Goal: Task Accomplishment & Management: Manage account settings

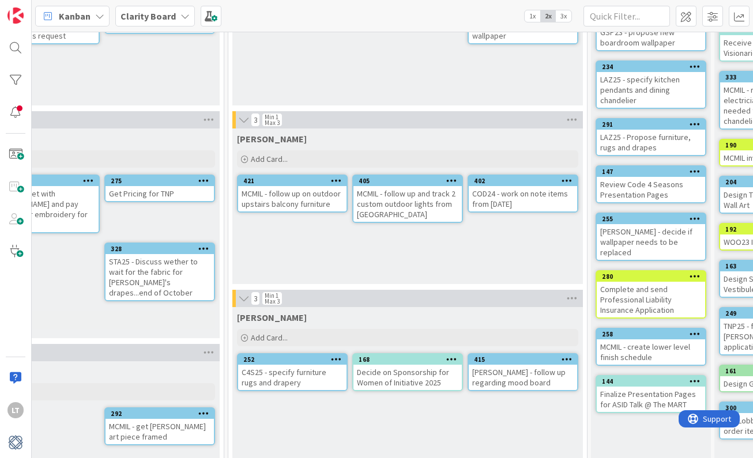
scroll to position [155, 775]
click at [335, 180] on icon at bounding box center [335, 181] width 11 height 8
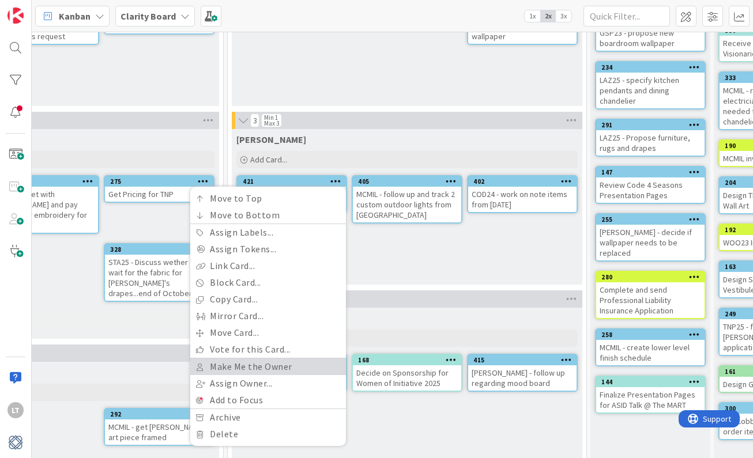
click at [253, 370] on link "Make Me the Owner" at bounding box center [268, 367] width 156 height 17
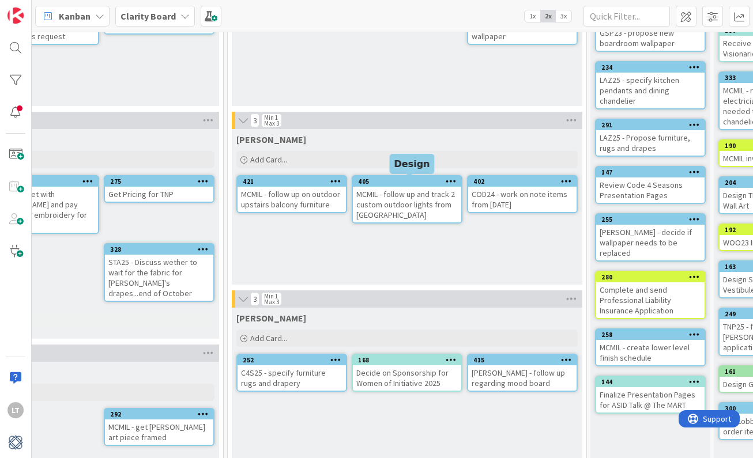
click at [388, 182] on div "405" at bounding box center [409, 182] width 103 height 8
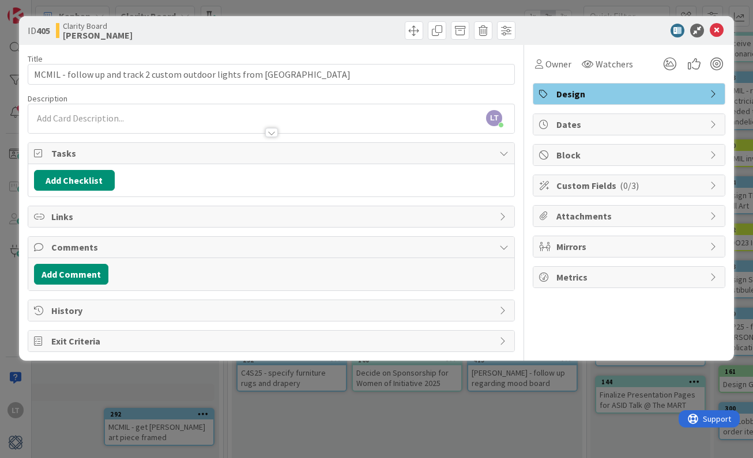
click at [724, 27] on div at bounding box center [623, 31] width 204 height 14
click at [713, 30] on icon at bounding box center [717, 31] width 14 height 14
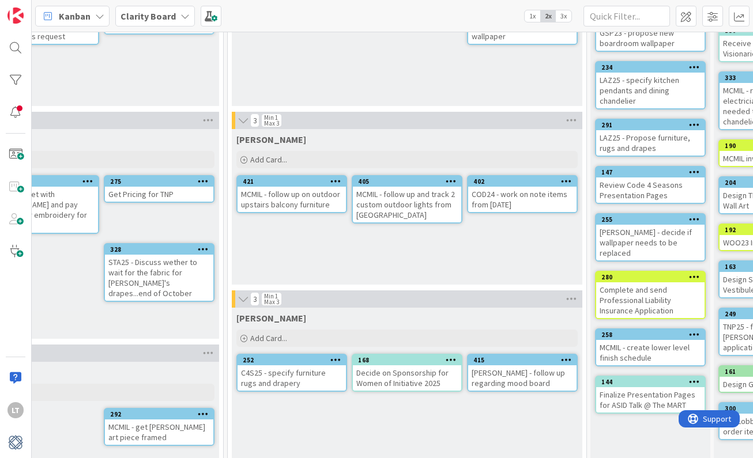
click at [452, 182] on icon at bounding box center [451, 181] width 11 height 8
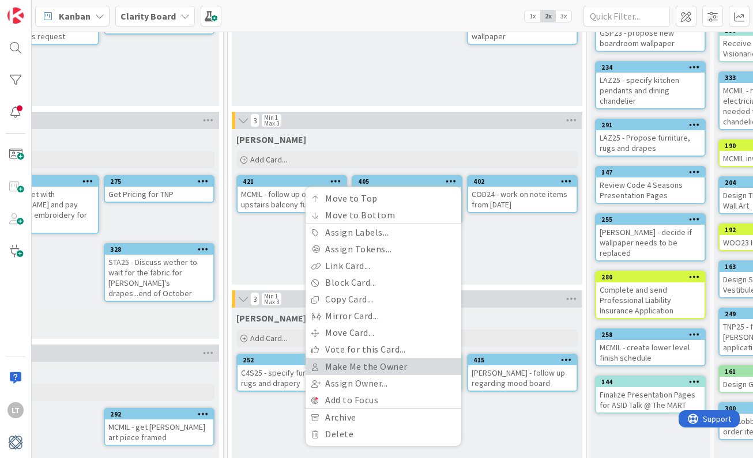
click at [358, 369] on link "Make Me the Owner" at bounding box center [384, 367] width 156 height 17
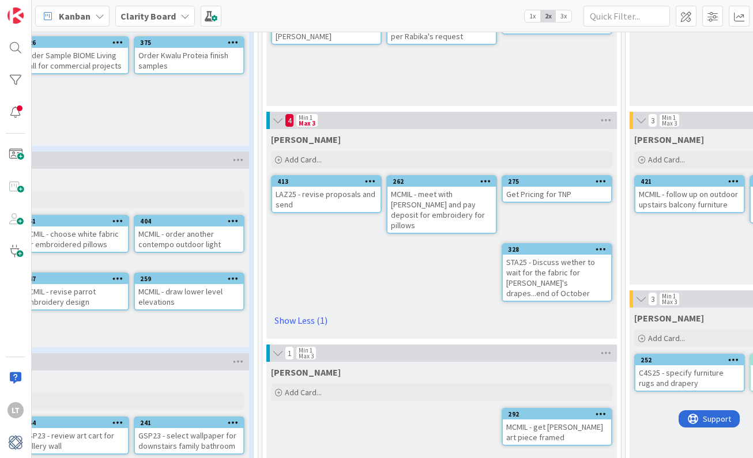
scroll to position [155, 360]
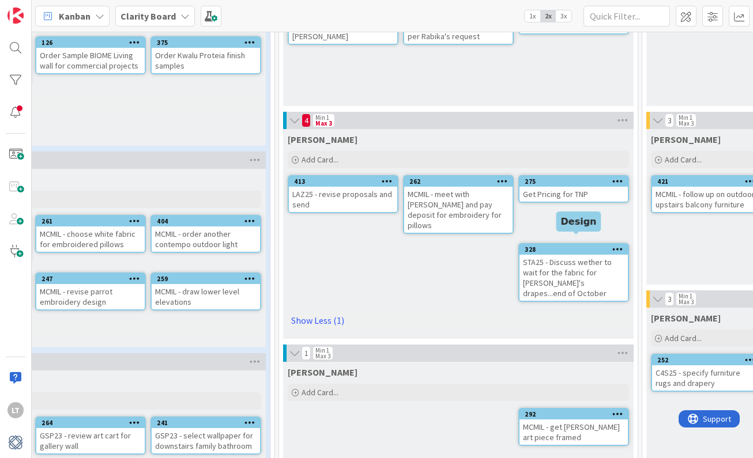
click at [593, 246] on div "328" at bounding box center [576, 250] width 103 height 8
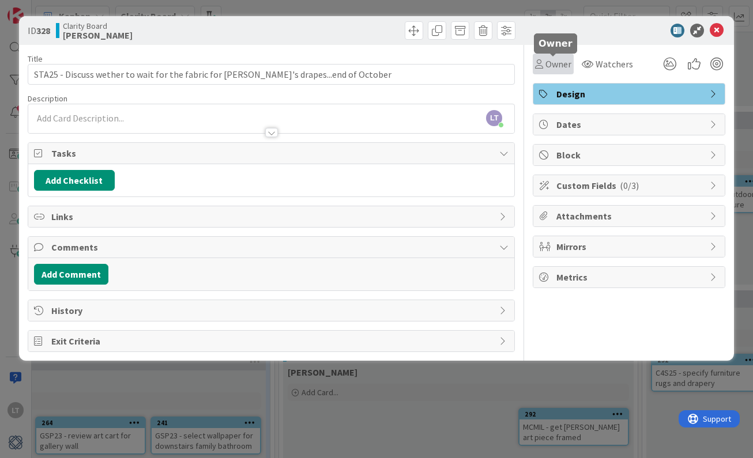
click at [564, 62] on span "Owner" at bounding box center [559, 64] width 26 height 14
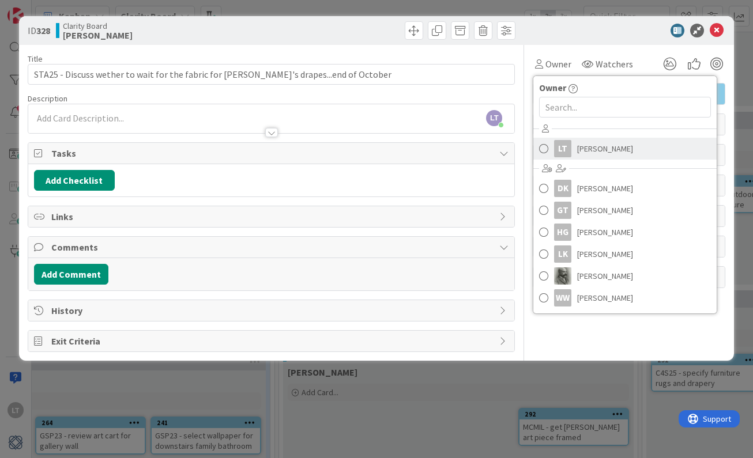
click at [541, 151] on span at bounding box center [543, 148] width 9 height 17
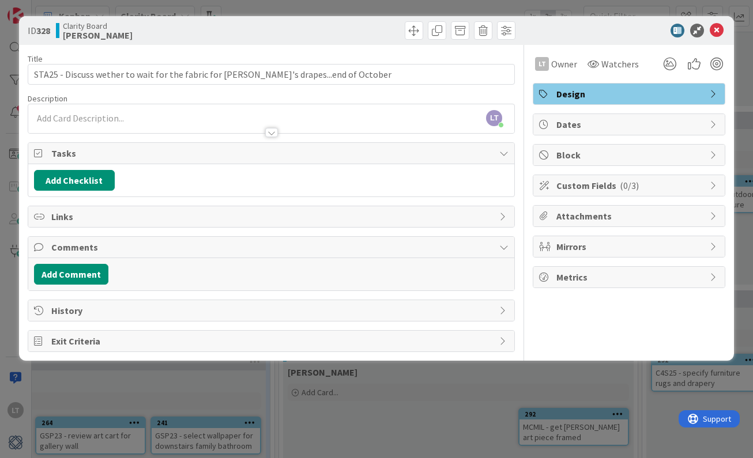
click at [709, 28] on div at bounding box center [623, 31] width 204 height 14
click at [717, 28] on icon at bounding box center [717, 31] width 14 height 14
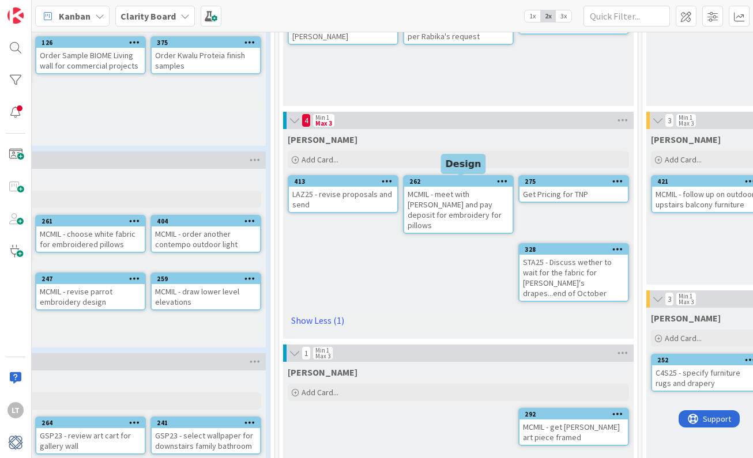
click at [460, 179] on div "262" at bounding box center [460, 182] width 103 height 8
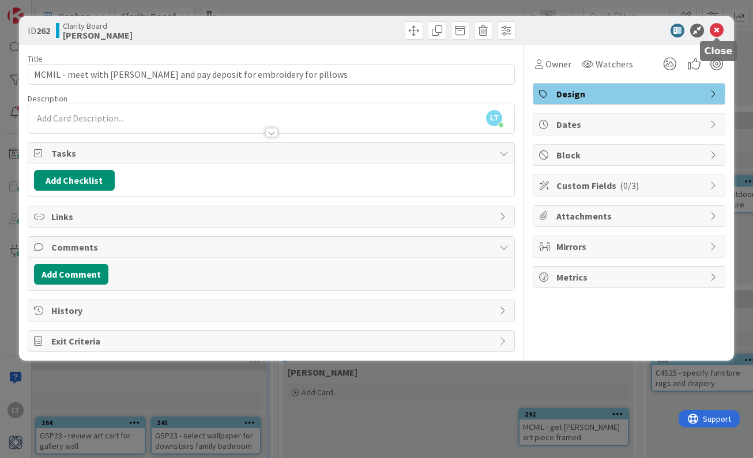
click at [719, 31] on icon at bounding box center [717, 31] width 14 height 14
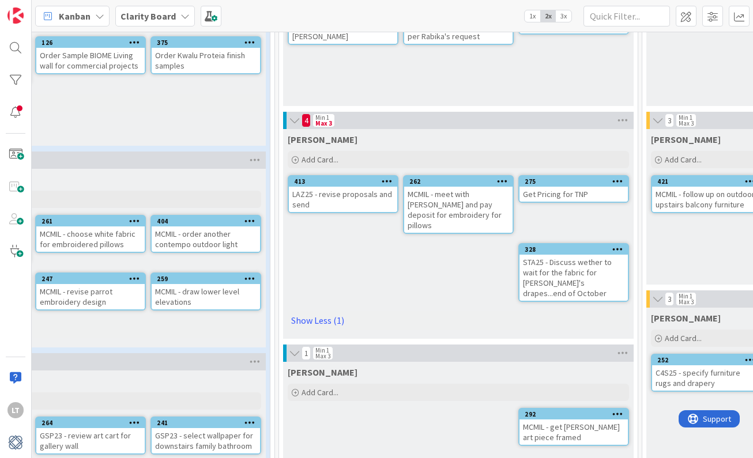
click at [503, 179] on icon at bounding box center [502, 181] width 11 height 8
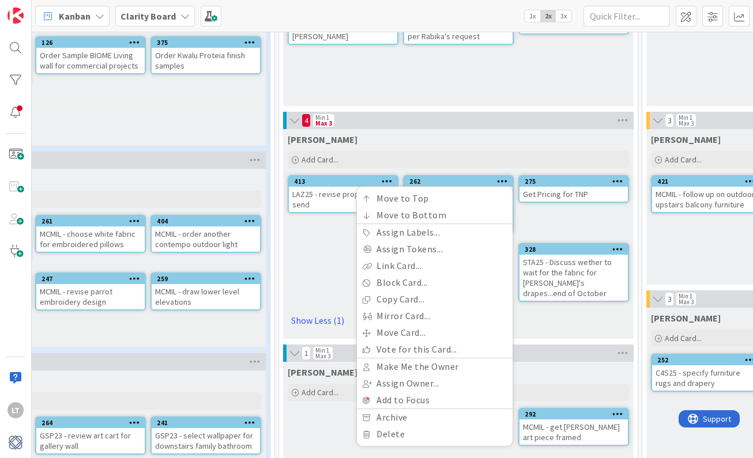
click at [427, 358] on hr at bounding box center [435, 358] width 156 height 1
click at [427, 366] on link "Make Me the Owner" at bounding box center [435, 367] width 156 height 17
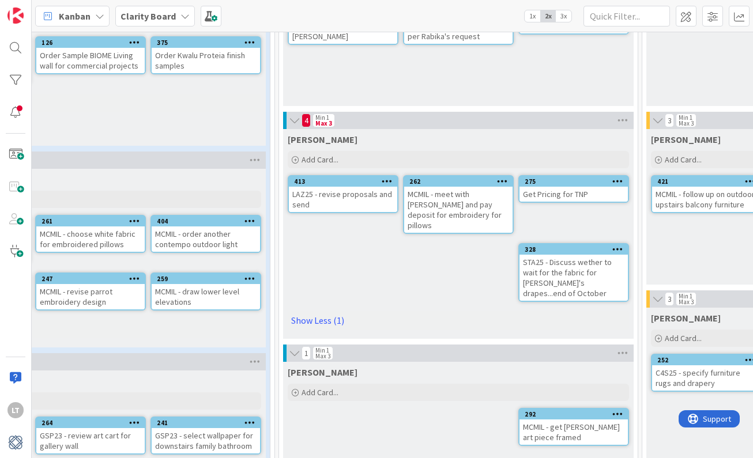
click at [617, 245] on icon at bounding box center [617, 249] width 11 height 8
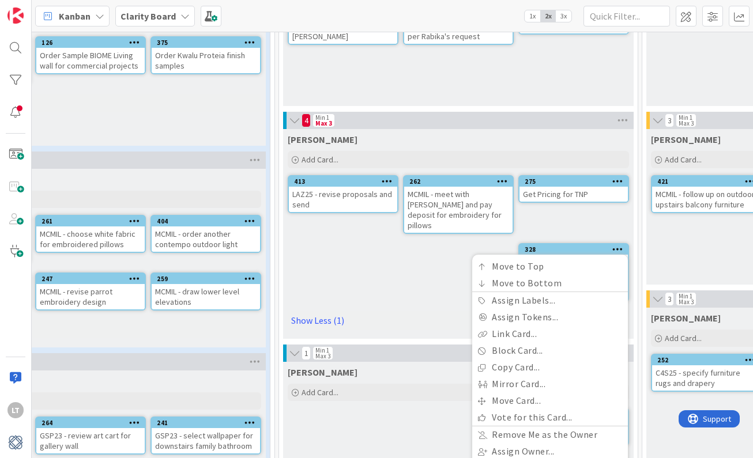
click at [390, 179] on icon at bounding box center [387, 181] width 11 height 8
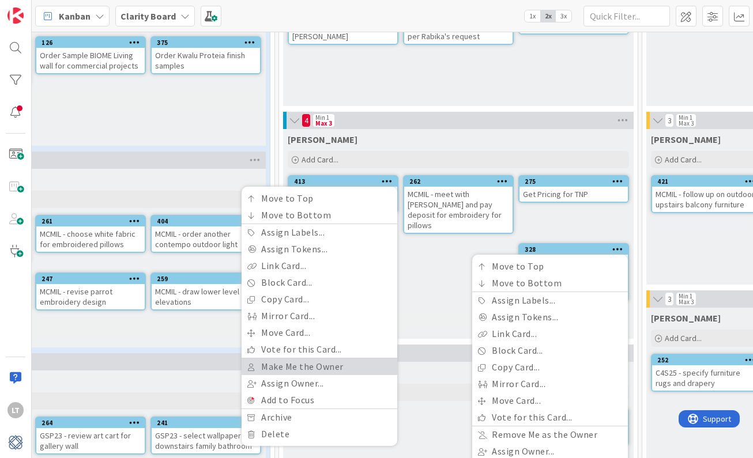
click at [322, 374] on link "Make Me the Owner" at bounding box center [320, 367] width 156 height 17
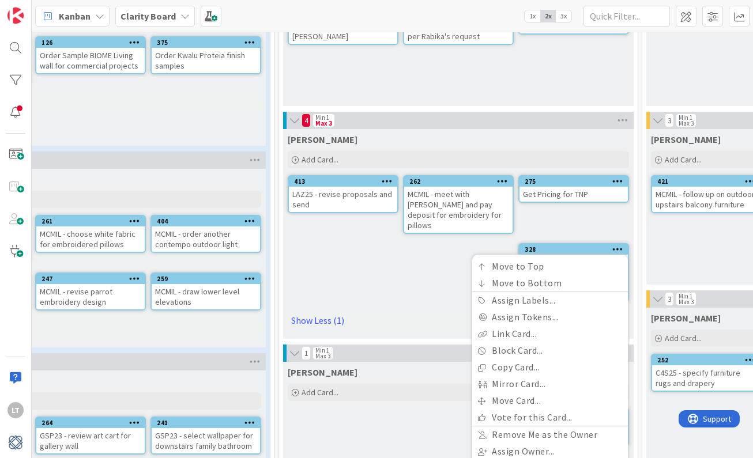
click at [380, 228] on div "[PERSON_NAME] Add Card... 275 Get Pricing for TNP 262 Move to Top Move to Botto…" at bounding box center [458, 234] width 351 height 210
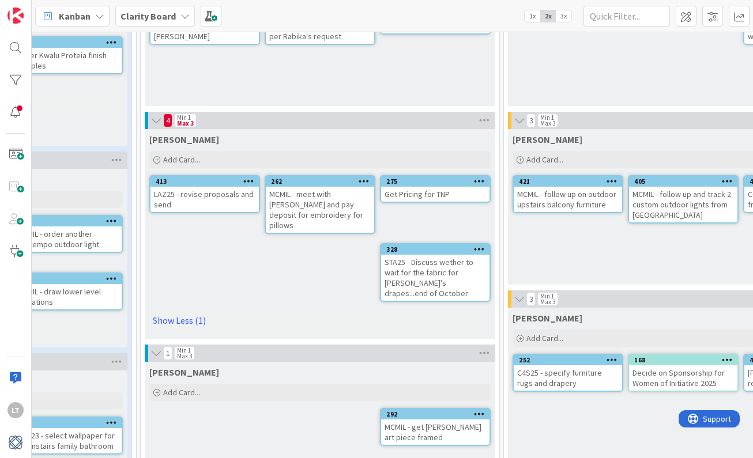
scroll to position [155, 461]
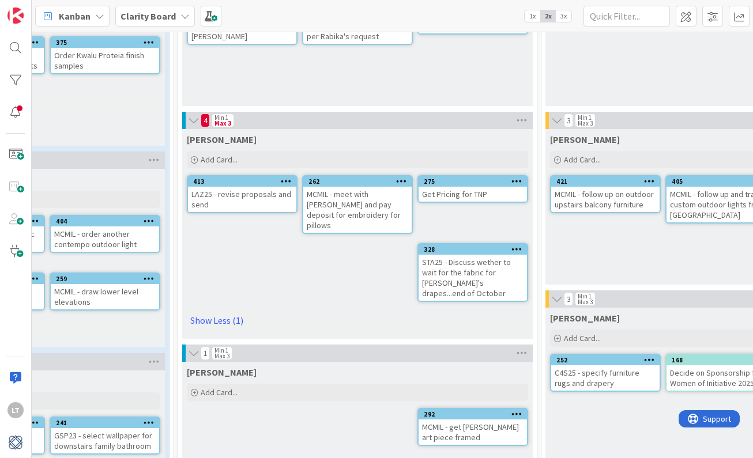
type textarea "x"
